Goal: Task Accomplishment & Management: Use online tool/utility

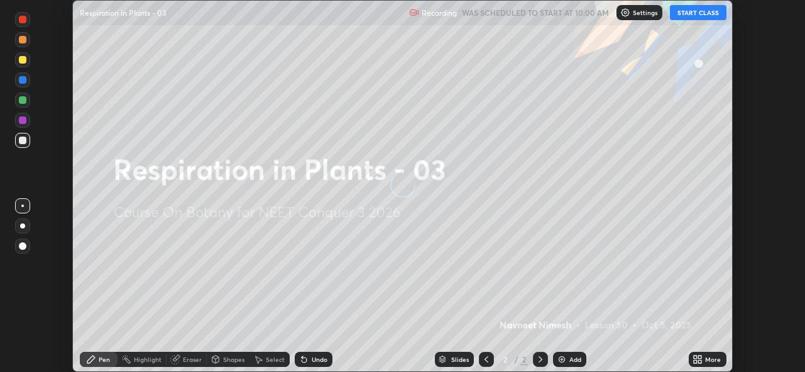
scroll to position [372, 805]
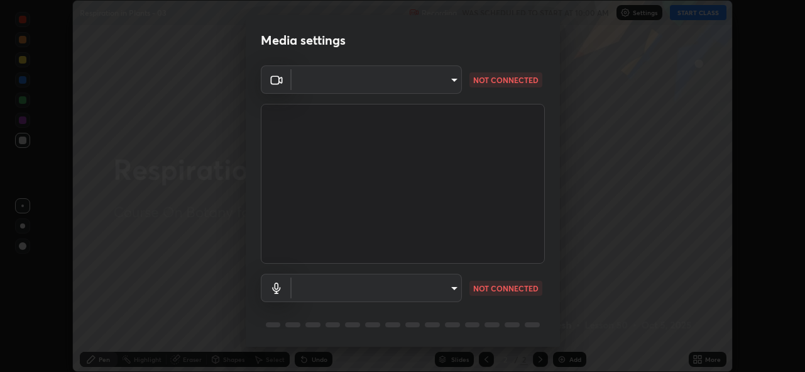
type input "8c17a5d152d90efee16c6d0123f72e1c8e3faabb66c5818a7671abbc9a97bc9a"
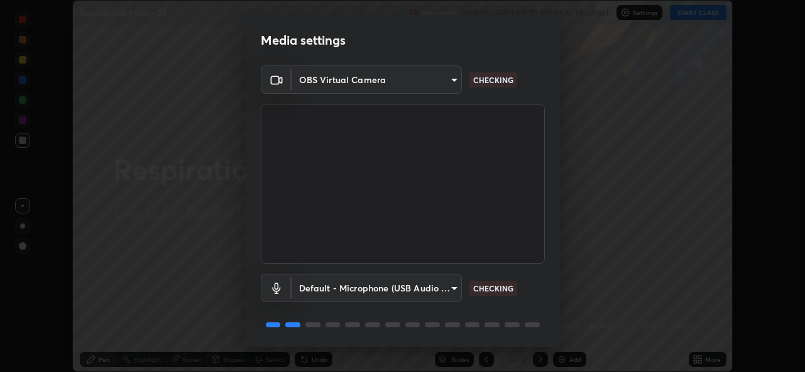
click at [449, 287] on body "Erase all Respiration in Plants - 03 Recording WAS SCHEDULED TO START AT 10:00 …" at bounding box center [402, 186] width 805 height 372
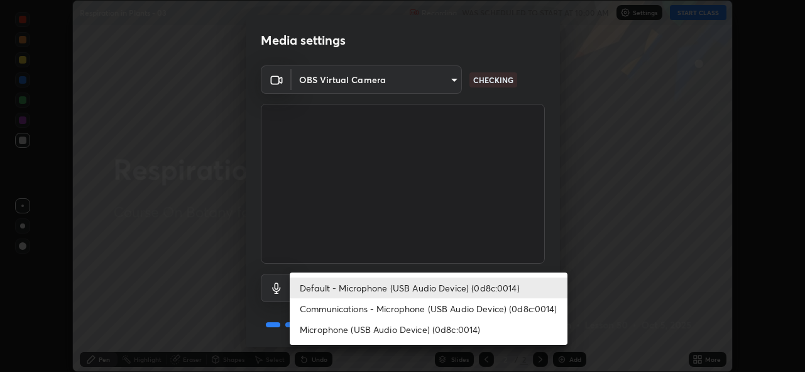
click at [435, 309] on li "Communications - Microphone (USB Audio Device) (0d8c:0014)" at bounding box center [429, 308] width 278 height 21
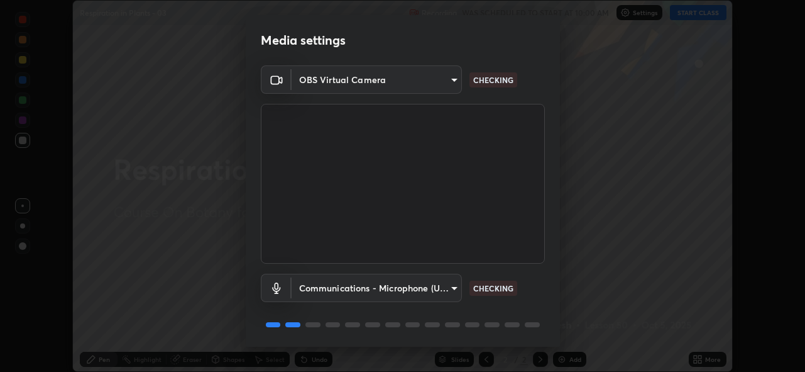
click at [451, 285] on body "Erase all Respiration in Plants - 03 Recording WAS SCHEDULED TO START AT 10:00 …" at bounding box center [402, 186] width 805 height 372
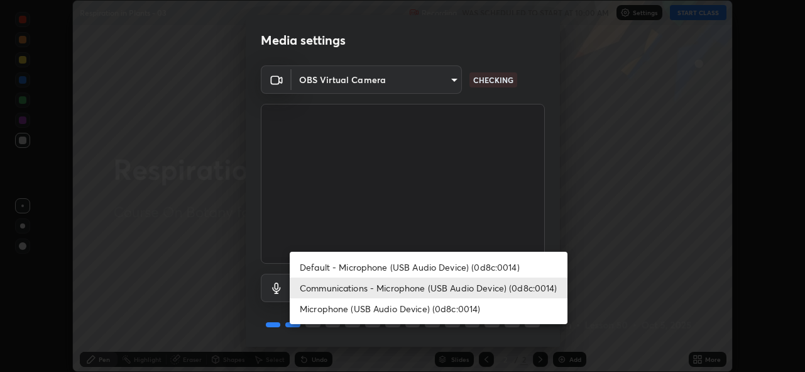
click at [427, 265] on li "Default - Microphone (USB Audio Device) (0d8c:0014)" at bounding box center [429, 266] width 278 height 21
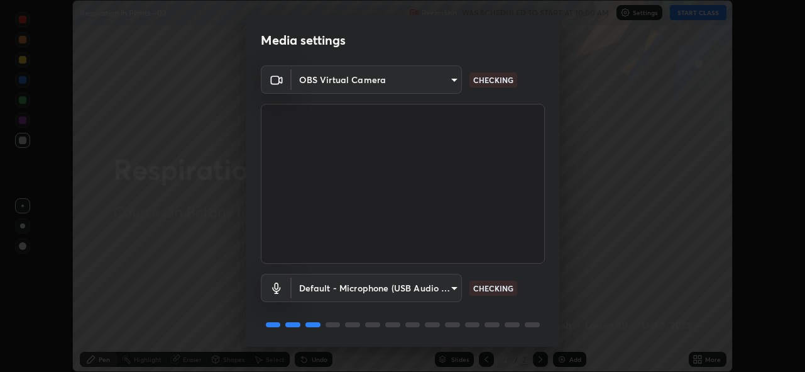
type input "default"
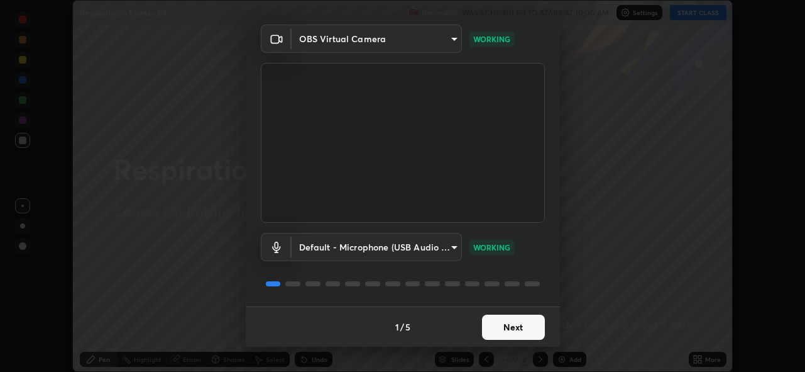
click at [509, 324] on button "Next" at bounding box center [513, 326] width 63 height 25
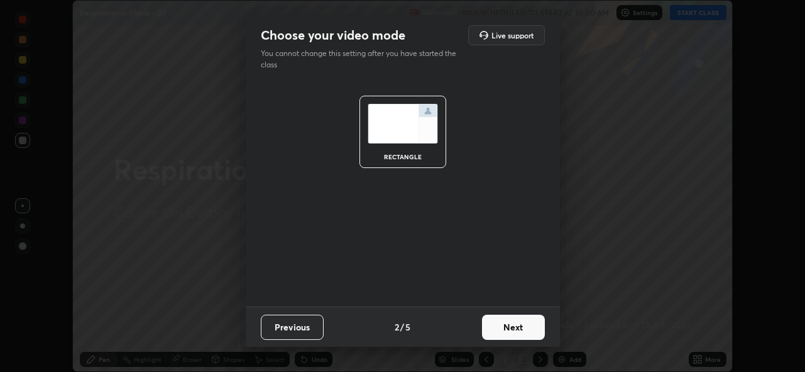
click at [502, 324] on button "Next" at bounding box center [513, 326] width 63 height 25
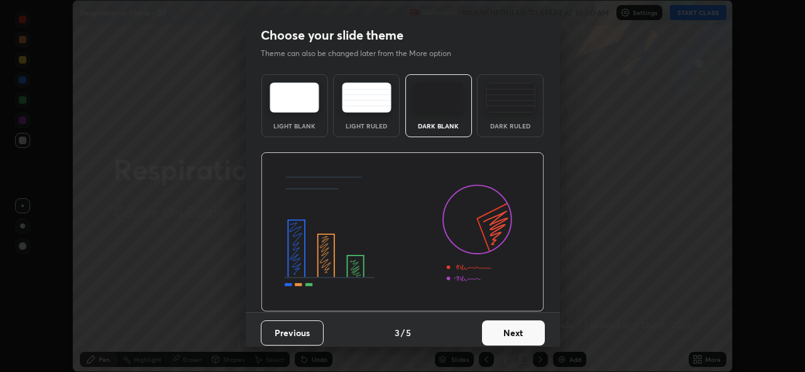
click at [504, 333] on button "Next" at bounding box center [513, 332] width 63 height 25
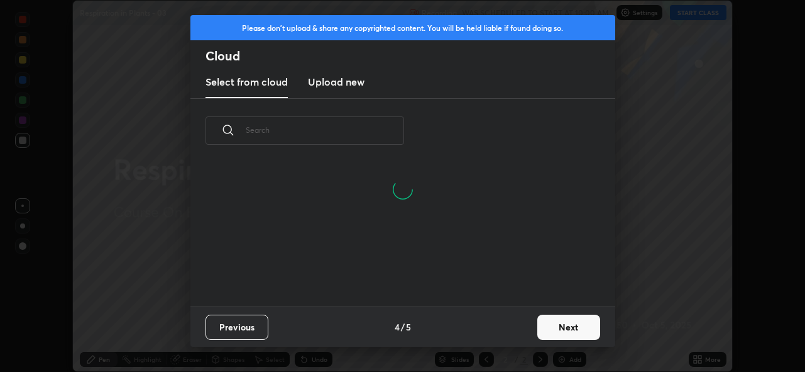
click at [563, 328] on button "Next" at bounding box center [568, 326] width 63 height 25
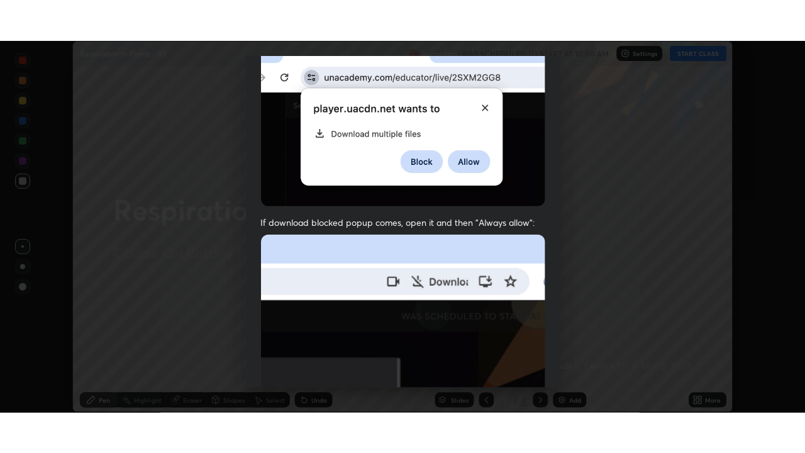
scroll to position [297, 0]
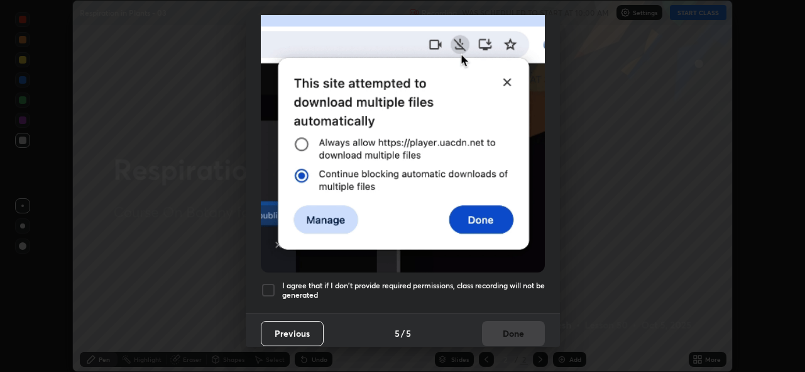
click at [272, 282] on div at bounding box center [268, 289] width 15 height 15
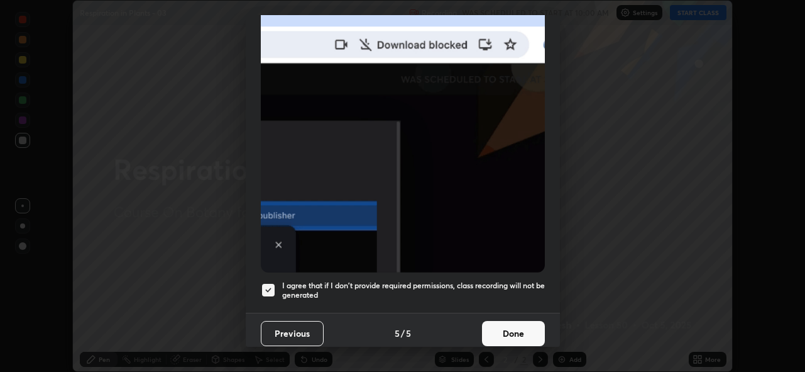
click at [503, 326] on button "Done" at bounding box center [513, 333] width 63 height 25
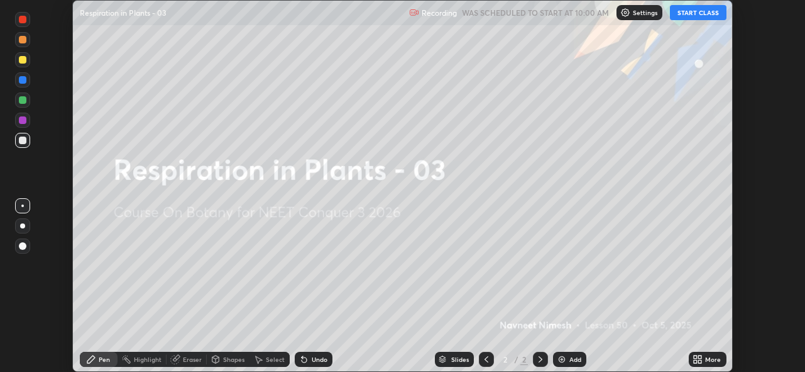
click at [698, 360] on icon at bounding box center [698, 359] width 10 height 10
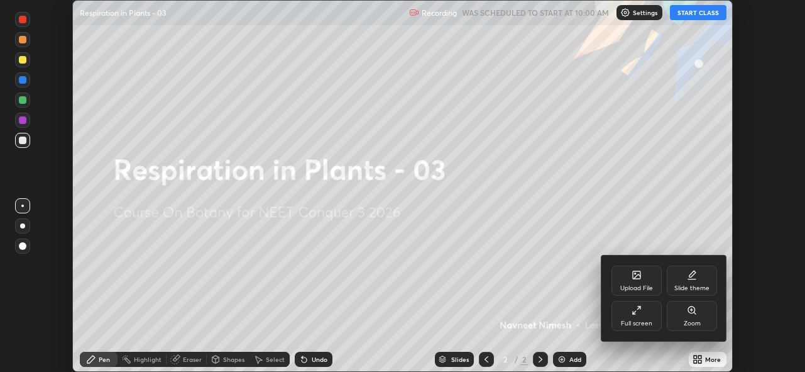
click at [632, 312] on icon at bounding box center [637, 310] width 10 height 10
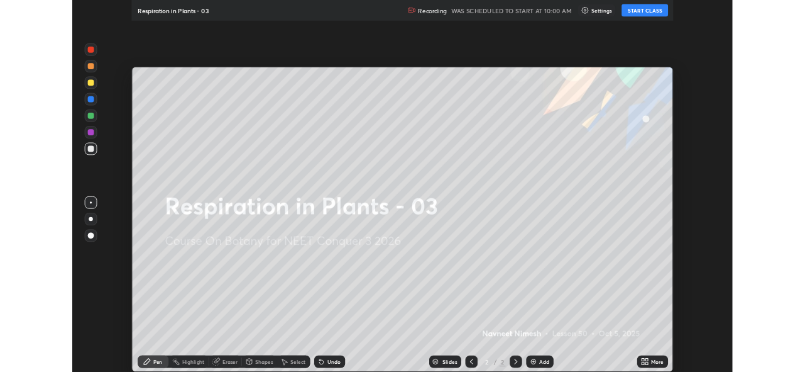
scroll to position [453, 805]
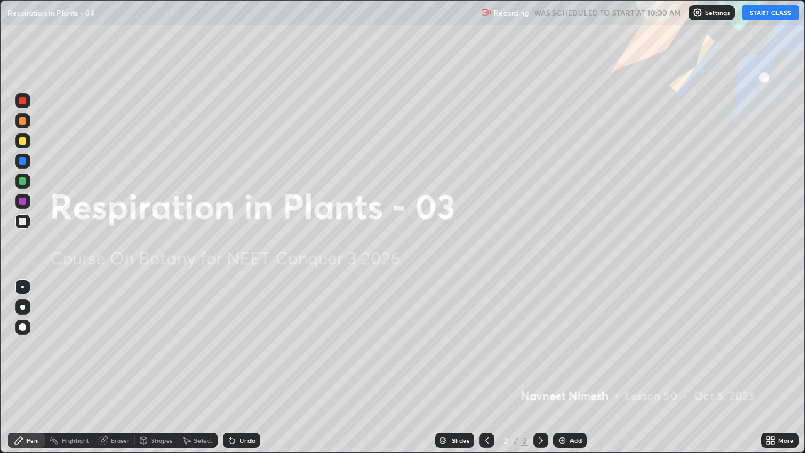
click at [763, 17] on button "START CLASS" at bounding box center [770, 12] width 57 height 15
click at [570, 371] on div "Add" at bounding box center [576, 440] width 12 height 6
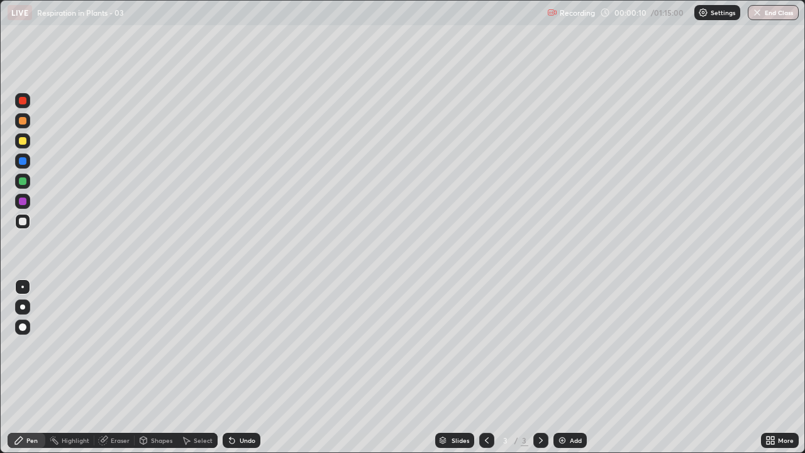
click at [22, 144] on div at bounding box center [23, 141] width 8 height 8
click at [25, 323] on div at bounding box center [22, 326] width 15 height 15
click at [235, 371] on div "Undo" at bounding box center [242, 439] width 38 height 15
click at [234, 371] on div "Undo" at bounding box center [242, 439] width 38 height 15
click at [235, 371] on div "Undo" at bounding box center [242, 439] width 38 height 15
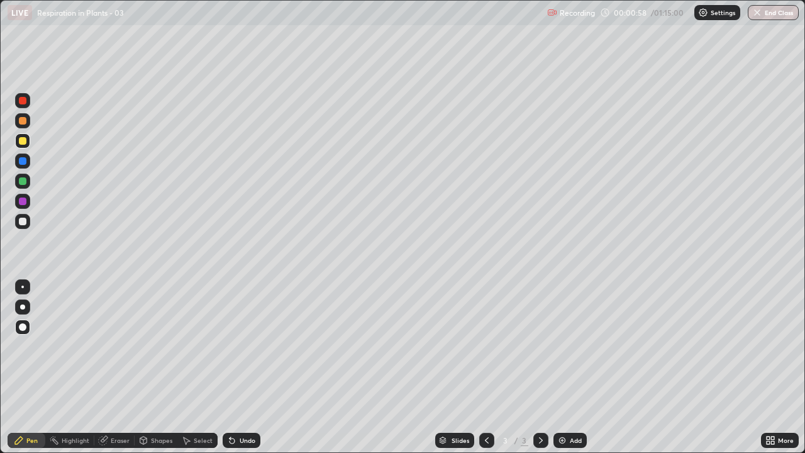
click at [23, 123] on div at bounding box center [23, 121] width 8 height 8
click at [23, 162] on div at bounding box center [23, 161] width 8 height 8
click at [229, 371] on icon at bounding box center [229, 437] width 1 height 1
click at [22, 162] on div at bounding box center [23, 161] width 8 height 8
click at [23, 223] on div at bounding box center [23, 222] width 8 height 8
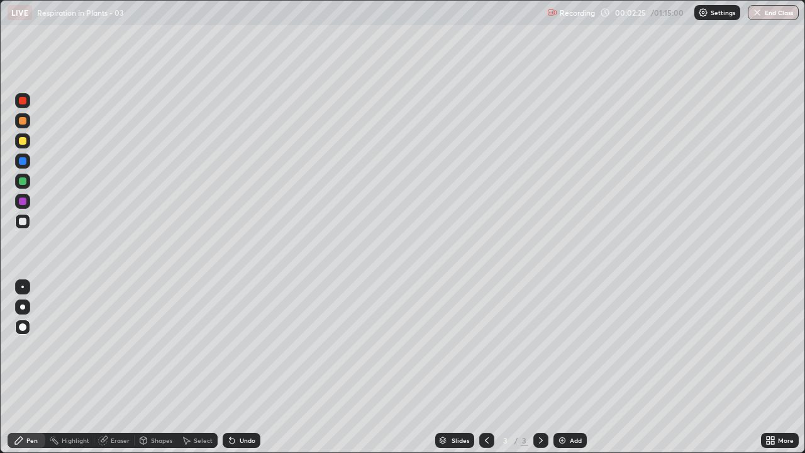
click at [23, 121] on div at bounding box center [23, 121] width 8 height 8
click at [27, 221] on div at bounding box center [22, 221] width 15 height 15
click at [24, 201] on div at bounding box center [23, 201] width 8 height 8
click at [23, 123] on div at bounding box center [23, 121] width 8 height 8
click at [229, 371] on icon at bounding box center [229, 437] width 1 height 1
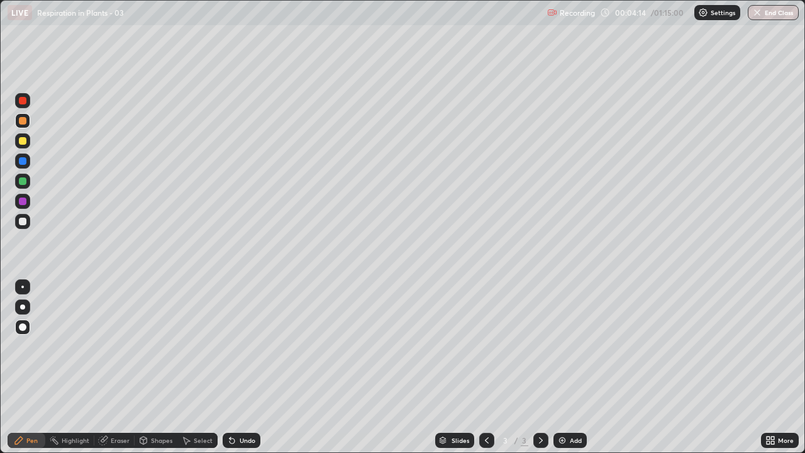
click at [25, 220] on div at bounding box center [23, 222] width 8 height 8
click at [122, 371] on div "Eraser" at bounding box center [120, 440] width 19 height 6
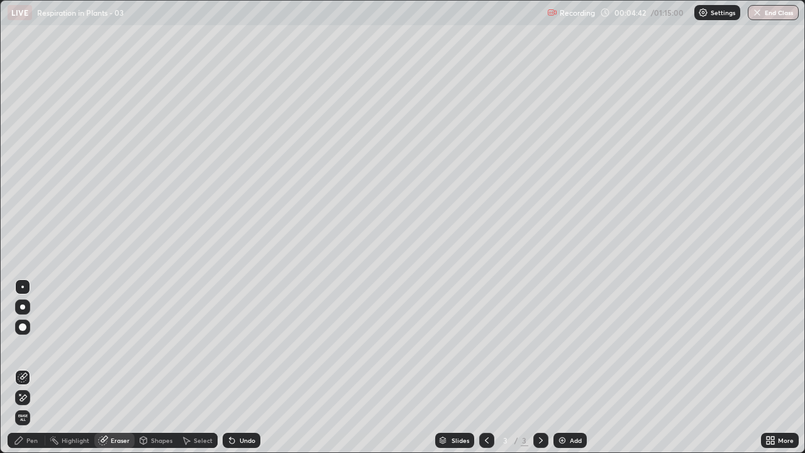
click at [36, 371] on div "Pen" at bounding box center [27, 439] width 38 height 15
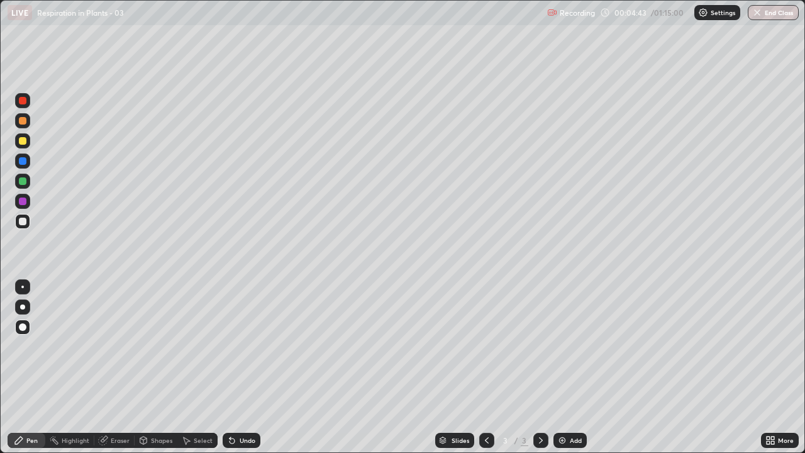
click at [24, 122] on div at bounding box center [23, 121] width 8 height 8
click at [24, 162] on div at bounding box center [23, 161] width 8 height 8
click at [24, 141] on div at bounding box center [23, 141] width 8 height 8
click at [21, 122] on div at bounding box center [23, 121] width 8 height 8
click at [23, 201] on div at bounding box center [23, 201] width 8 height 8
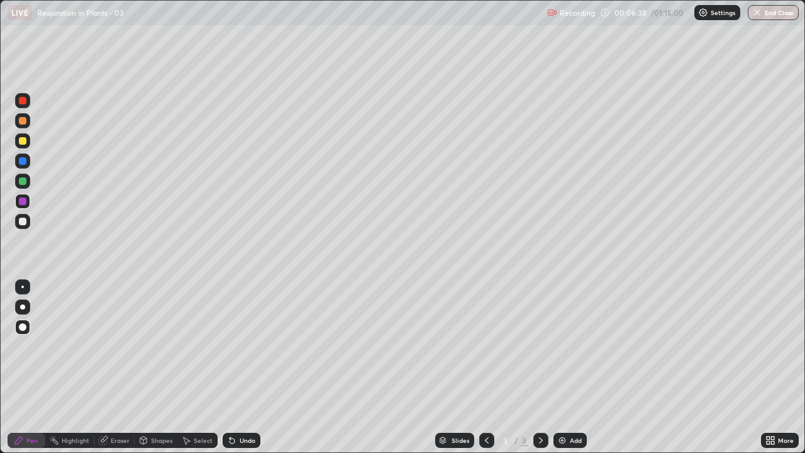
click at [23, 121] on div at bounding box center [23, 121] width 8 height 8
click at [23, 202] on div at bounding box center [23, 201] width 8 height 8
click at [30, 165] on div at bounding box center [22, 160] width 15 height 15
click at [235, 371] on div "Undo" at bounding box center [242, 439] width 38 height 15
click at [22, 121] on div at bounding box center [23, 121] width 8 height 8
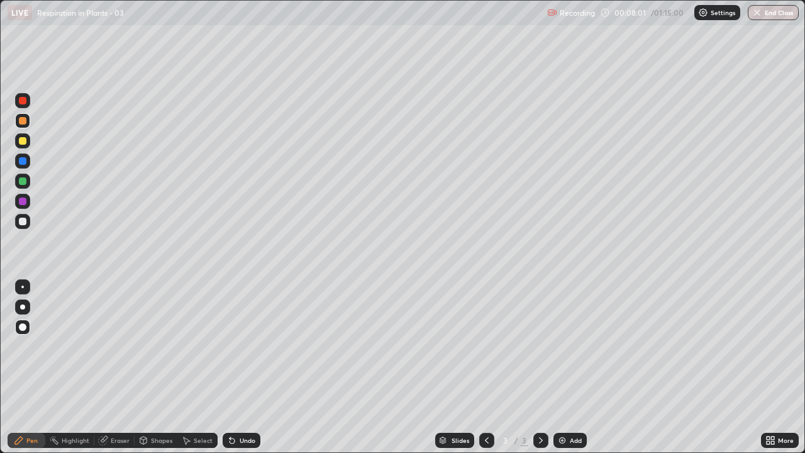
click at [229, 371] on icon at bounding box center [229, 437] width 1 height 1
click at [28, 205] on div at bounding box center [22, 201] width 15 height 15
click at [27, 163] on div at bounding box center [22, 160] width 15 height 15
click at [236, 371] on div "Undo" at bounding box center [242, 439] width 38 height 15
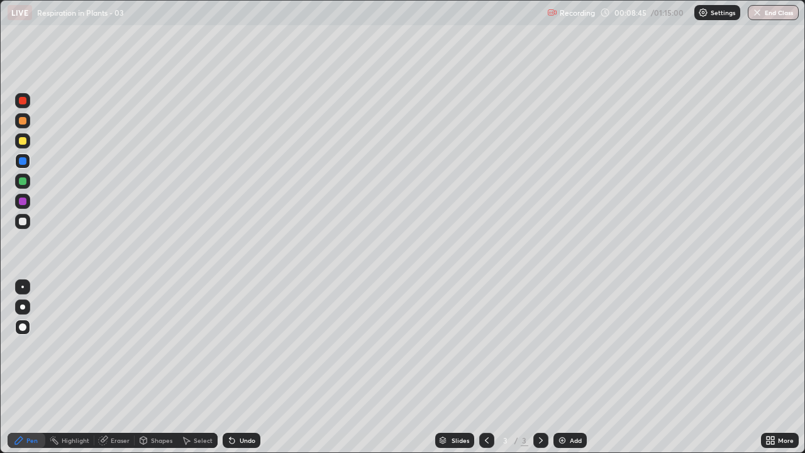
click at [238, 371] on div "Undo" at bounding box center [242, 439] width 38 height 15
click at [23, 102] on div at bounding box center [23, 101] width 8 height 8
click at [22, 123] on div at bounding box center [23, 121] width 8 height 8
click at [229, 371] on icon at bounding box center [232, 440] width 10 height 10
click at [23, 141] on div at bounding box center [23, 141] width 8 height 8
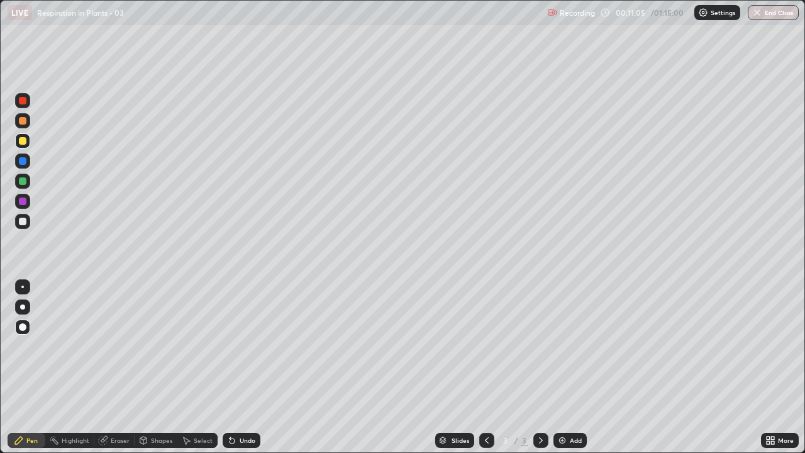
click at [23, 162] on div at bounding box center [23, 161] width 8 height 8
click at [26, 224] on div at bounding box center [22, 221] width 15 height 15
click at [24, 163] on div at bounding box center [23, 161] width 8 height 8
click at [25, 223] on div at bounding box center [23, 222] width 8 height 8
click at [114, 371] on div "Eraser" at bounding box center [114, 439] width 40 height 15
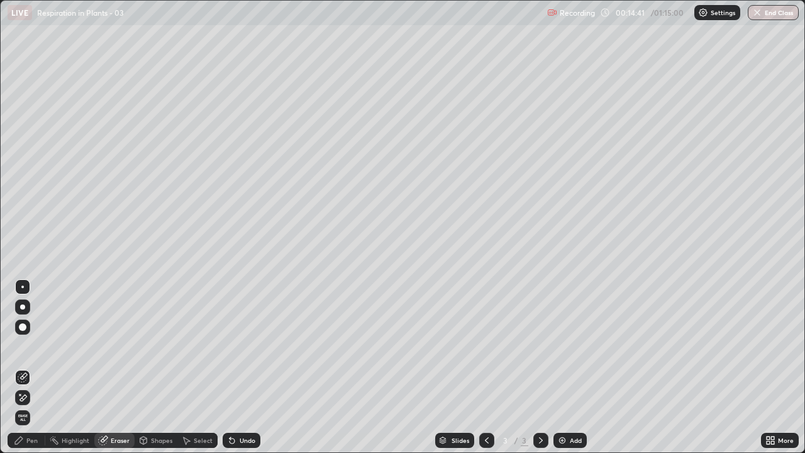
click at [20, 371] on icon at bounding box center [19, 394] width 1 height 1
click at [33, 371] on div "Pen" at bounding box center [31, 440] width 11 height 6
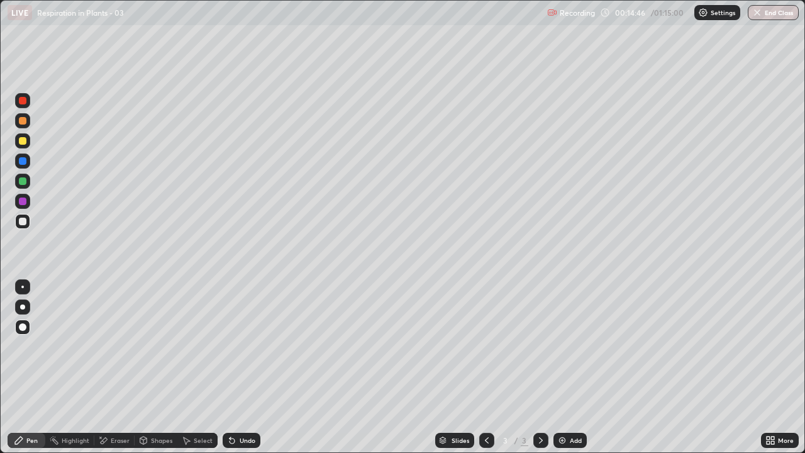
click at [26, 224] on div at bounding box center [22, 221] width 15 height 15
click at [229, 371] on icon at bounding box center [229, 437] width 1 height 1
click at [24, 220] on div at bounding box center [23, 222] width 8 height 8
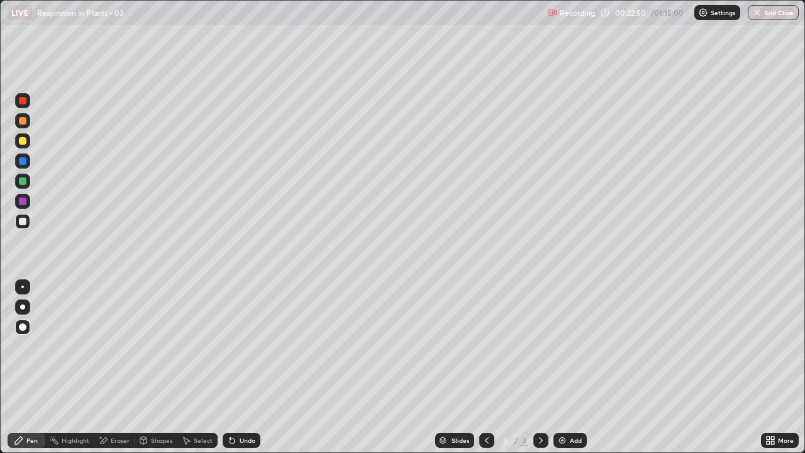
click at [567, 371] on div "Add" at bounding box center [569, 439] width 33 height 15
click at [21, 161] on div at bounding box center [23, 161] width 8 height 8
click at [24, 222] on div at bounding box center [23, 222] width 8 height 8
click at [23, 221] on div at bounding box center [23, 222] width 8 height 8
click at [23, 182] on div at bounding box center [23, 181] width 8 height 8
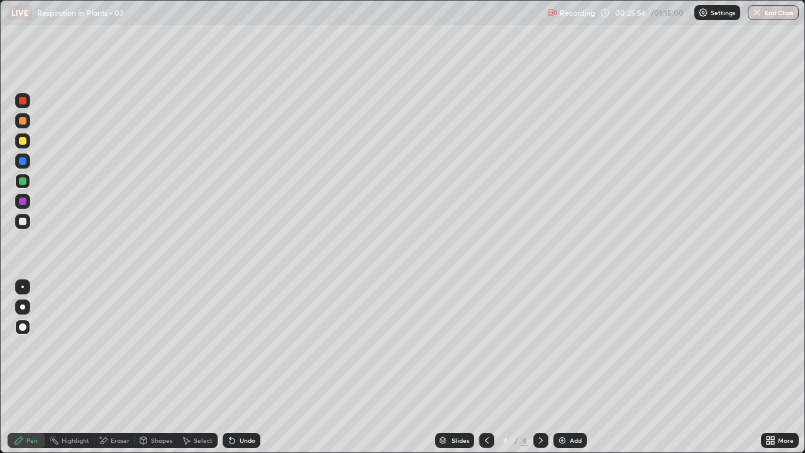
click at [157, 371] on div "Shapes" at bounding box center [161, 440] width 21 height 6
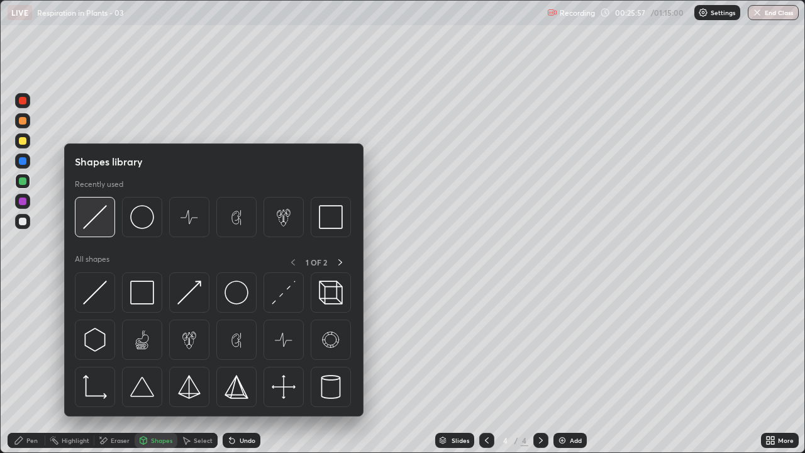
click at [99, 217] on img at bounding box center [95, 217] width 24 height 24
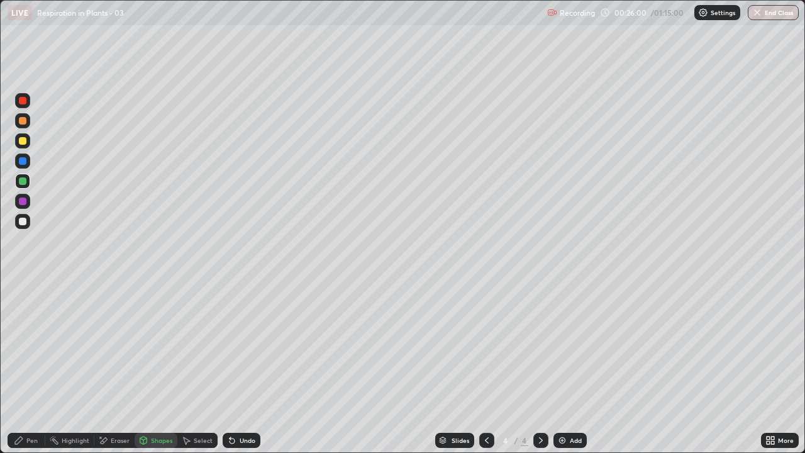
click at [229, 371] on icon at bounding box center [229, 437] width 1 height 1
click at [237, 371] on div "Undo" at bounding box center [242, 439] width 38 height 15
click at [23, 162] on div at bounding box center [23, 161] width 8 height 8
click at [34, 371] on div "Pen" at bounding box center [27, 439] width 38 height 15
click at [29, 224] on div at bounding box center [22, 221] width 15 height 15
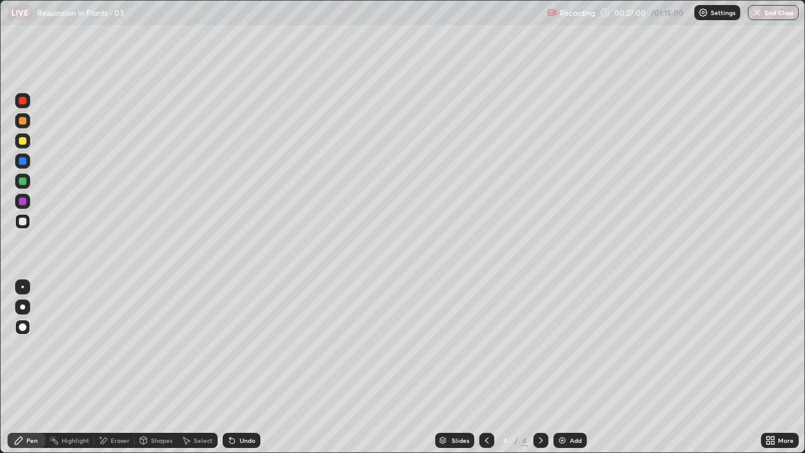
click at [23, 162] on div at bounding box center [23, 161] width 8 height 8
click at [25, 222] on div at bounding box center [23, 222] width 8 height 8
click at [23, 121] on div at bounding box center [23, 121] width 8 height 8
click at [27, 221] on div at bounding box center [22, 221] width 15 height 15
click at [28, 204] on div at bounding box center [22, 201] width 15 height 15
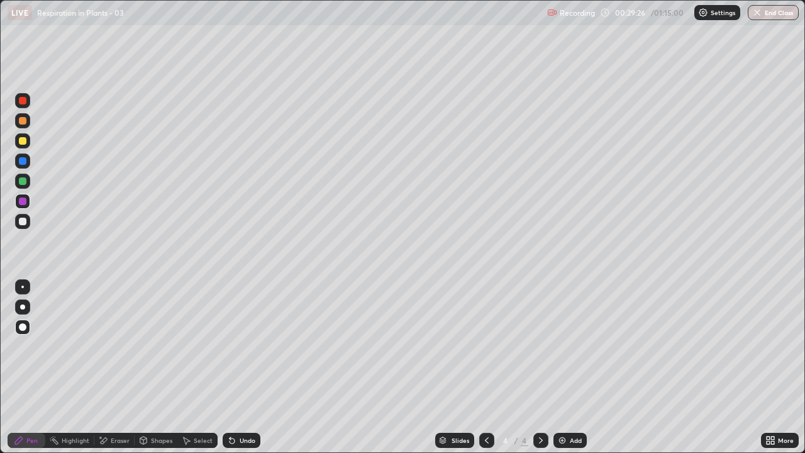
click at [153, 371] on div "Shapes" at bounding box center [161, 440] width 21 height 6
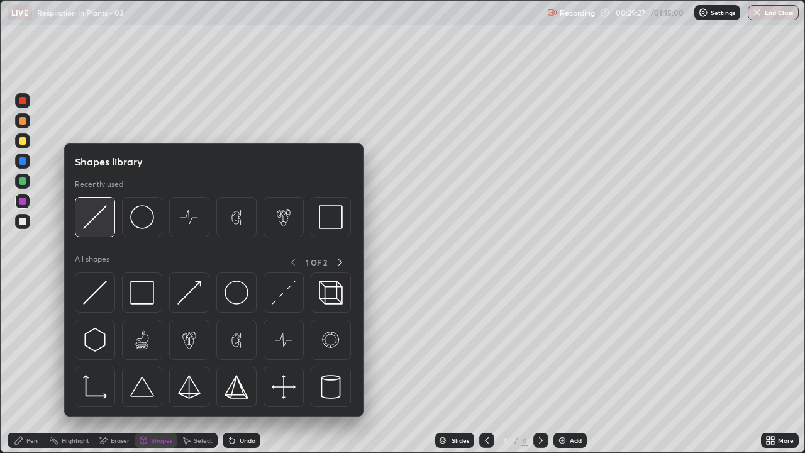
click at [98, 220] on img at bounding box center [95, 217] width 24 height 24
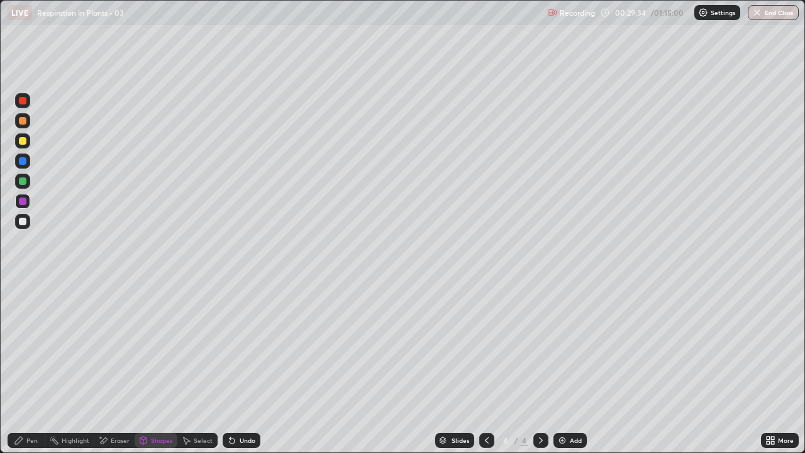
click at [38, 371] on div "Pen" at bounding box center [27, 439] width 38 height 15
click at [29, 220] on div at bounding box center [22, 221] width 15 height 15
click at [112, 371] on div "Eraser" at bounding box center [120, 440] width 19 height 6
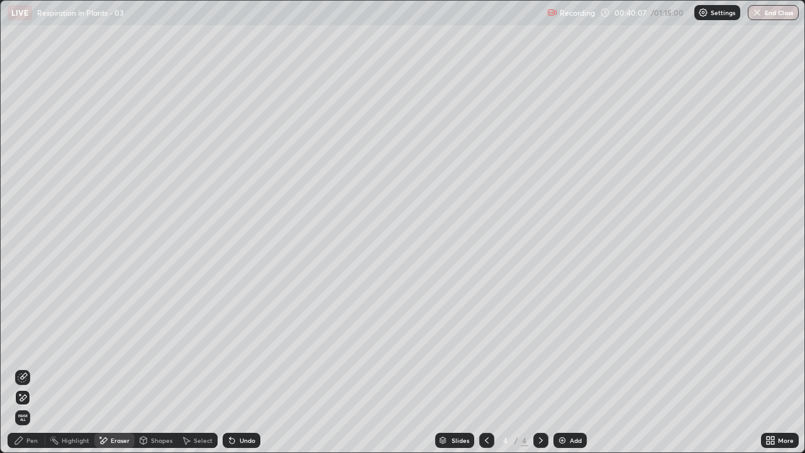
click at [31, 371] on div "Pen" at bounding box center [31, 440] width 11 height 6
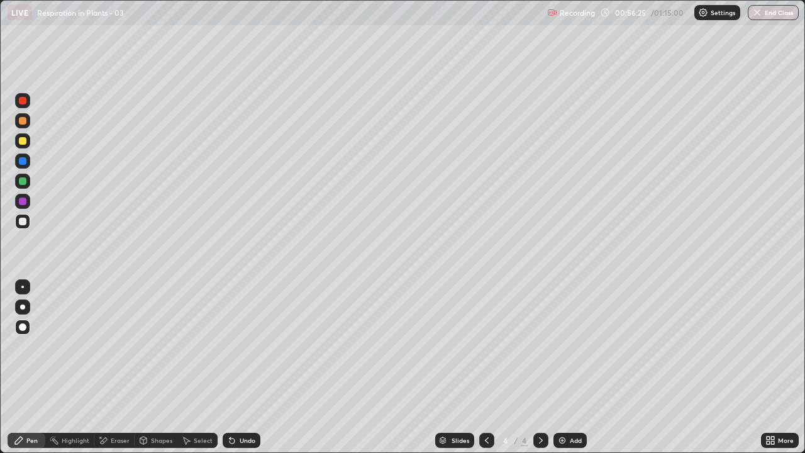
click at [27, 226] on div at bounding box center [22, 221] width 15 height 15
click at [113, 371] on div "Eraser" at bounding box center [114, 439] width 40 height 15
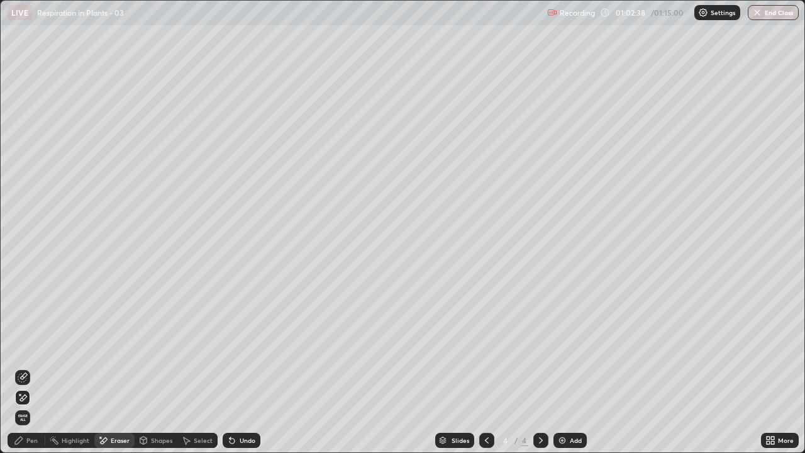
click at [30, 371] on div "Pen" at bounding box center [31, 440] width 11 height 6
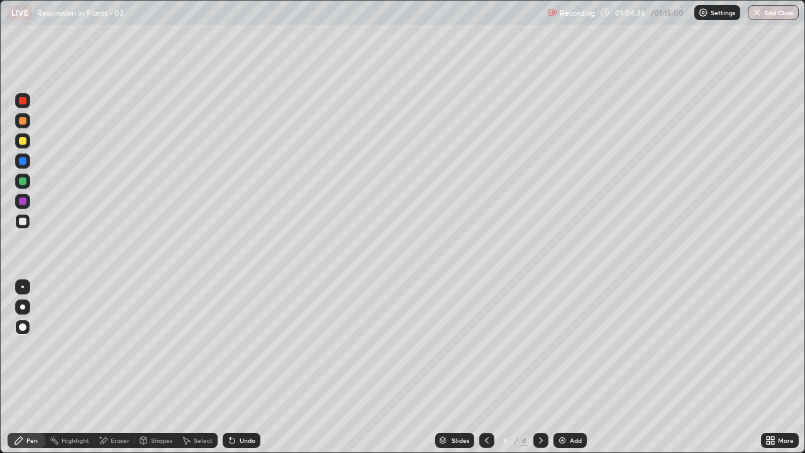
click at [485, 371] on icon at bounding box center [487, 440] width 10 height 10
click at [533, 371] on div at bounding box center [540, 439] width 15 height 15
click at [482, 371] on div at bounding box center [486, 439] width 15 height 15
click at [537, 371] on icon at bounding box center [541, 440] width 10 height 10
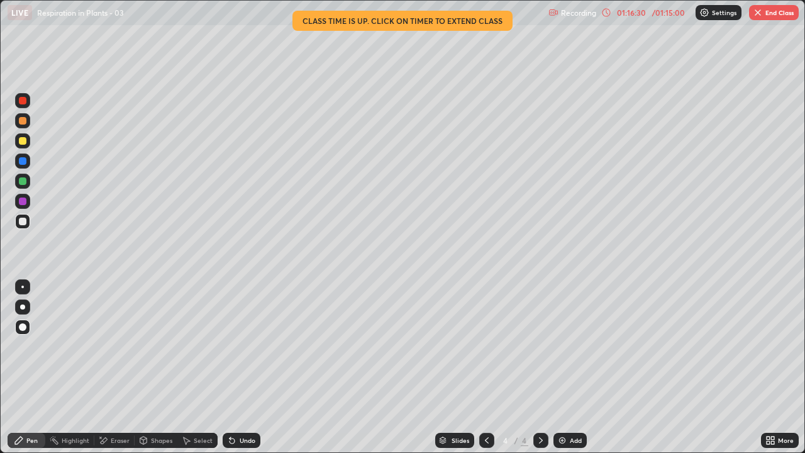
click at [765, 17] on button "End Class" at bounding box center [774, 12] width 50 height 15
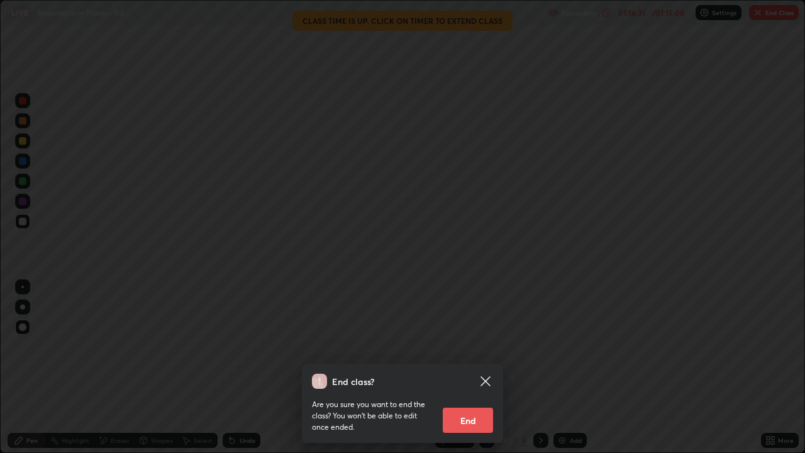
click at [476, 371] on button "End" at bounding box center [468, 419] width 50 height 25
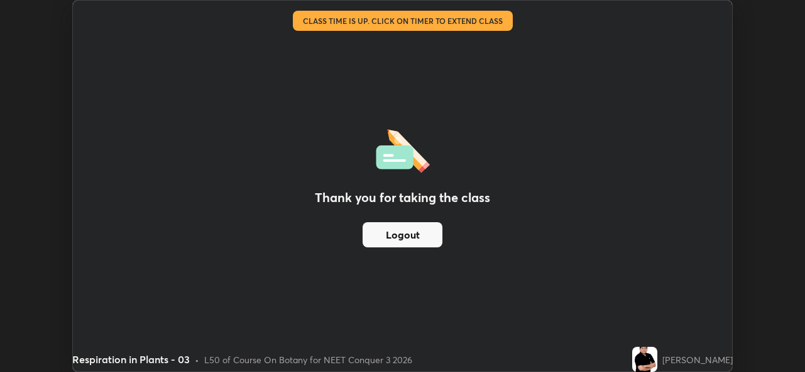
scroll to position [372, 805]
